Goal: Task Accomplishment & Management: Use online tool/utility

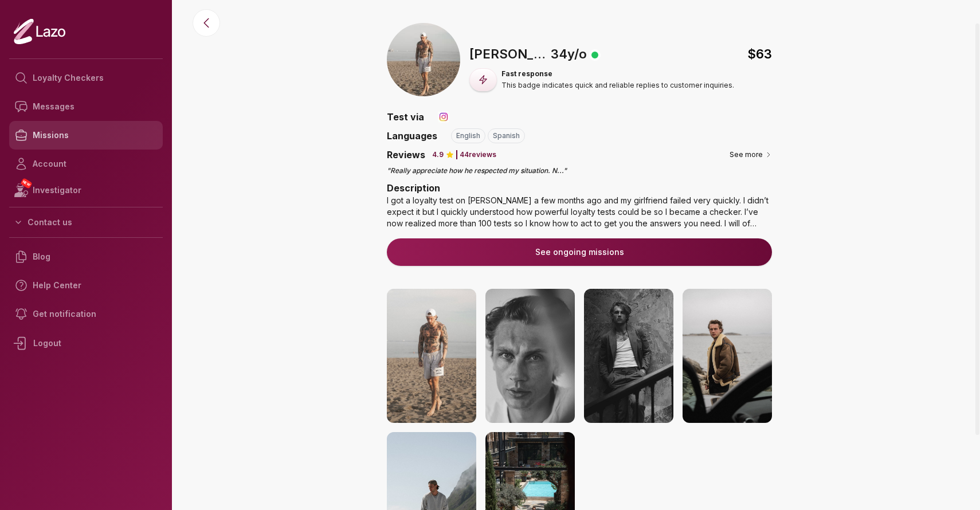
click at [80, 135] on link "Missions" at bounding box center [86, 135] width 154 height 29
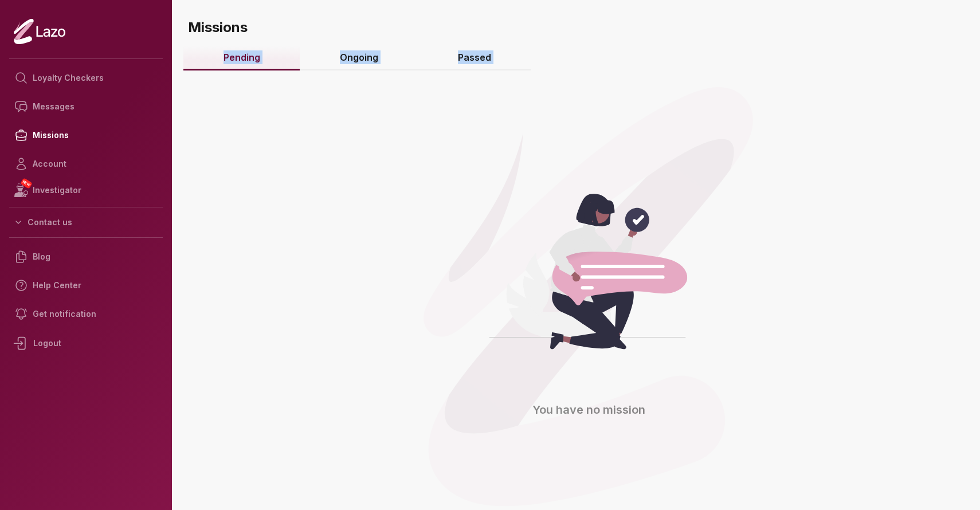
drag, startPoint x: 356, startPoint y: 42, endPoint x: 358, endPoint y: 71, distance: 29.3
click at [358, 71] on main "Missions Pending Ongoing Passed You have no mission NEW Investigator Checkers A…" at bounding box center [579, 255] width 801 height 510
click at [357, 69] on link "Ongoing" at bounding box center [359, 58] width 118 height 25
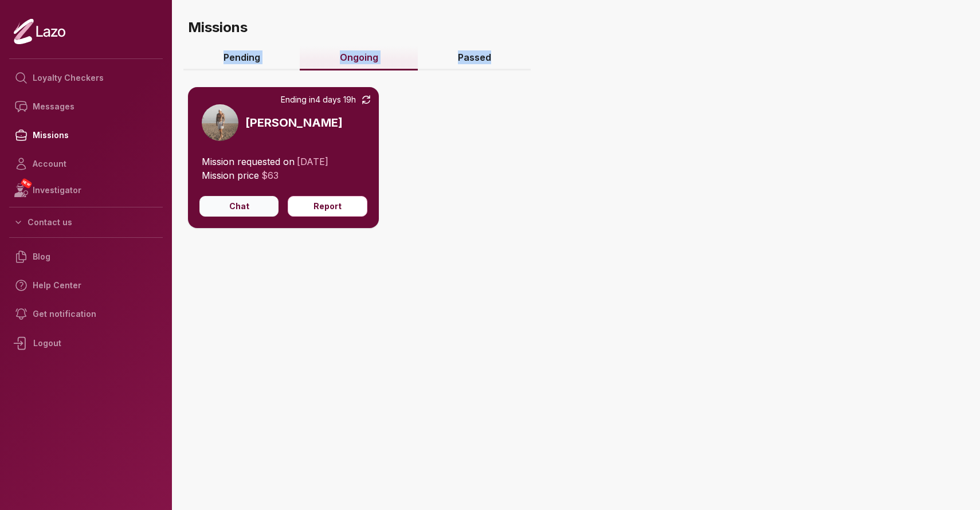
click at [248, 205] on button "Chat" at bounding box center [238, 206] width 79 height 21
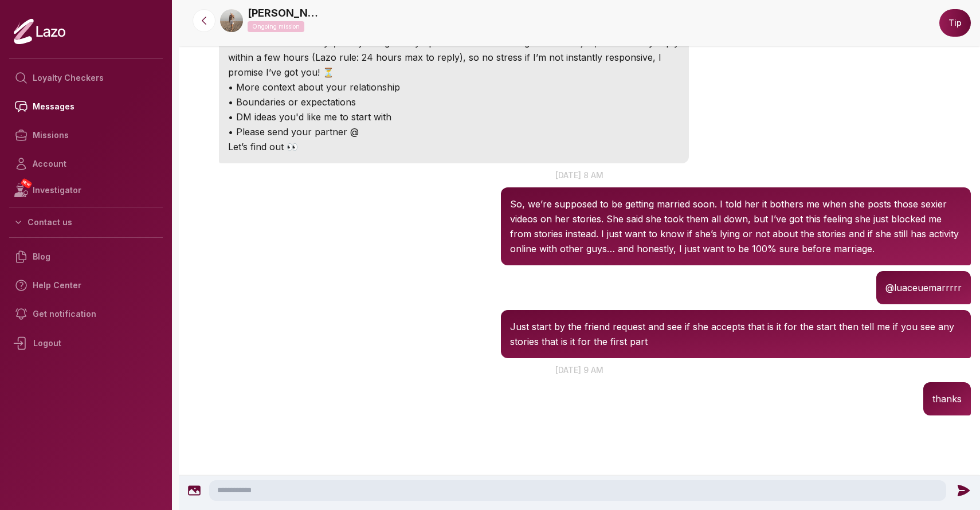
scroll to position [362, 0]
